Goal: Task Accomplishment & Management: Manage account settings

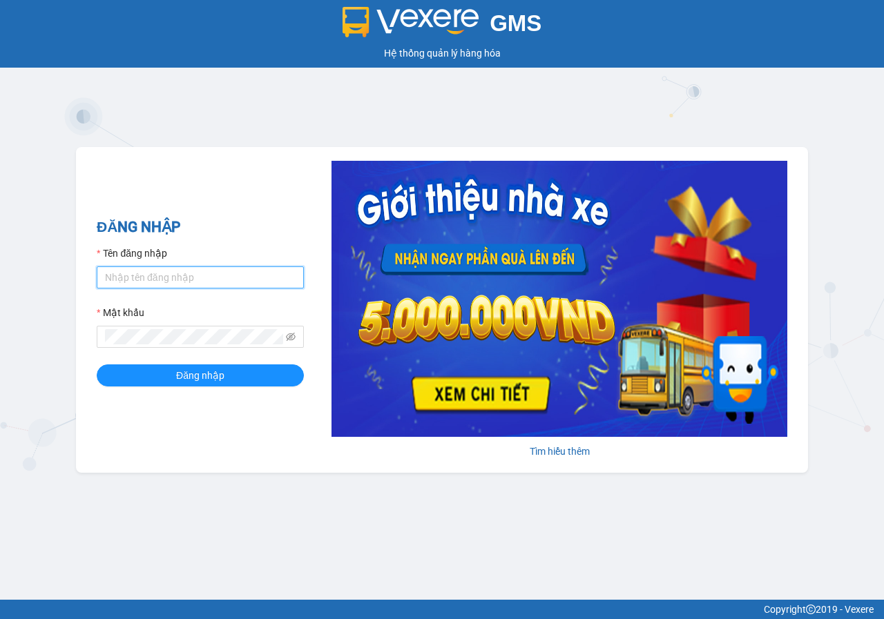
click at [201, 271] on input "Tên đăng nhập" at bounding box center [200, 278] width 207 height 22
type input "huyenbmt.phuchai"
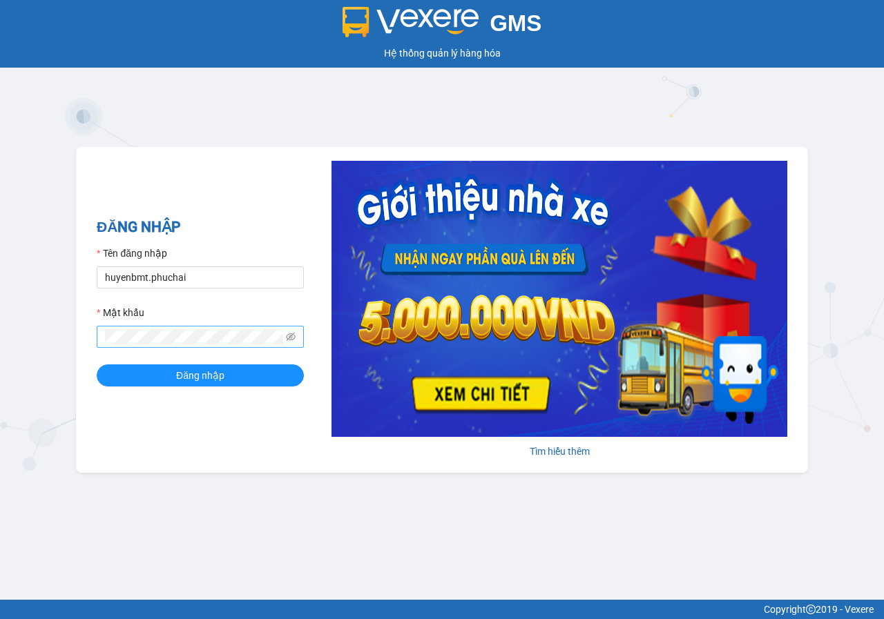
click at [189, 348] on span at bounding box center [200, 337] width 207 height 22
click at [204, 372] on span "Đăng nhập" at bounding box center [200, 375] width 48 height 15
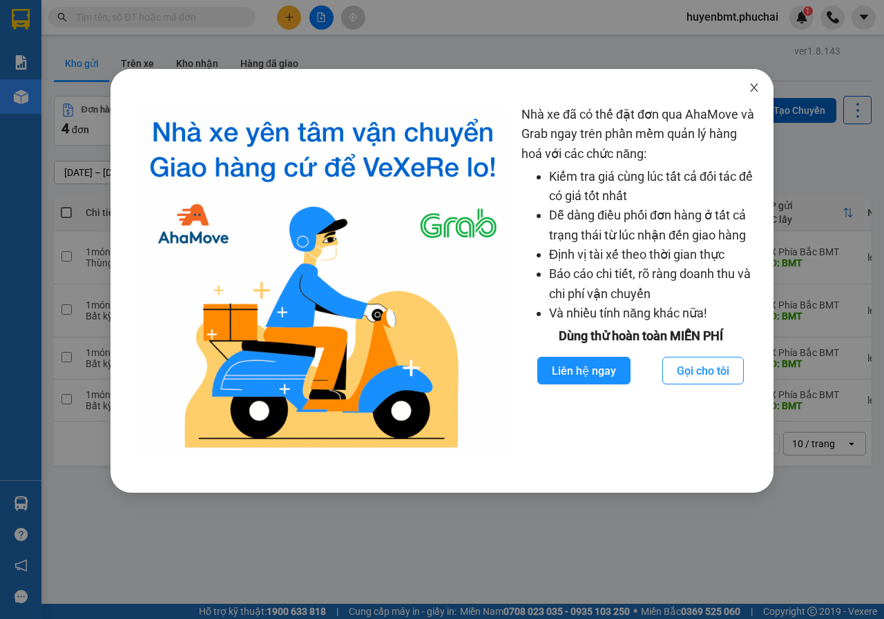
click at [757, 92] on icon "close" at bounding box center [754, 88] width 8 height 8
